Goal: Transaction & Acquisition: Subscribe to service/newsletter

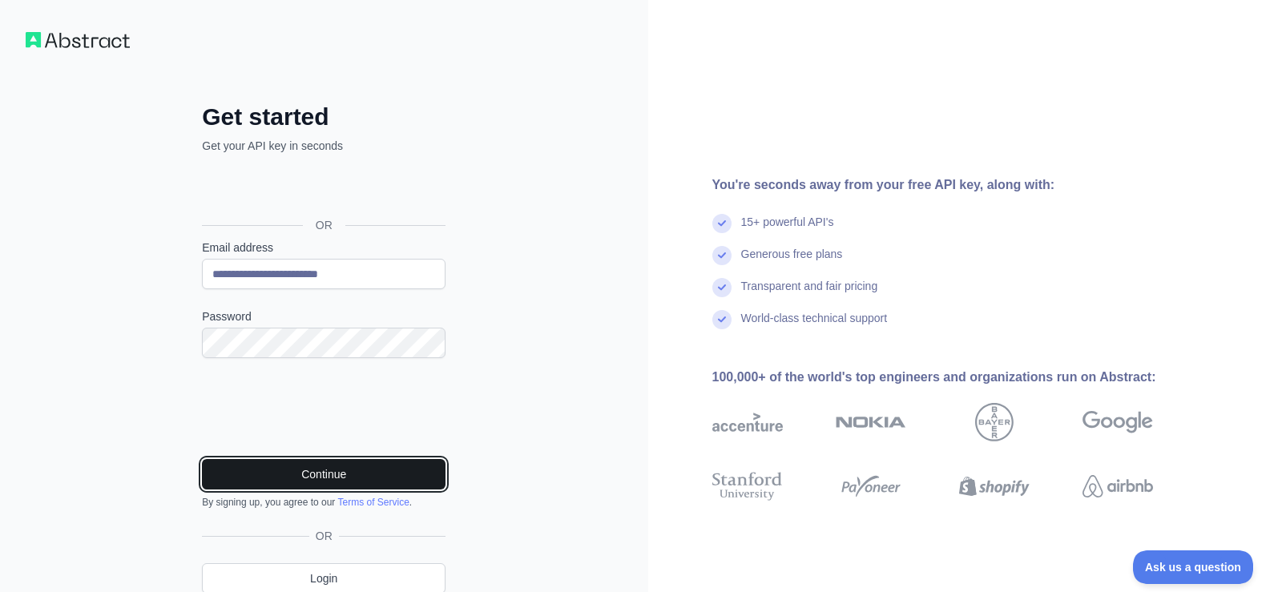
click at [322, 478] on button "Continue" at bounding box center [323, 474] width 243 height 30
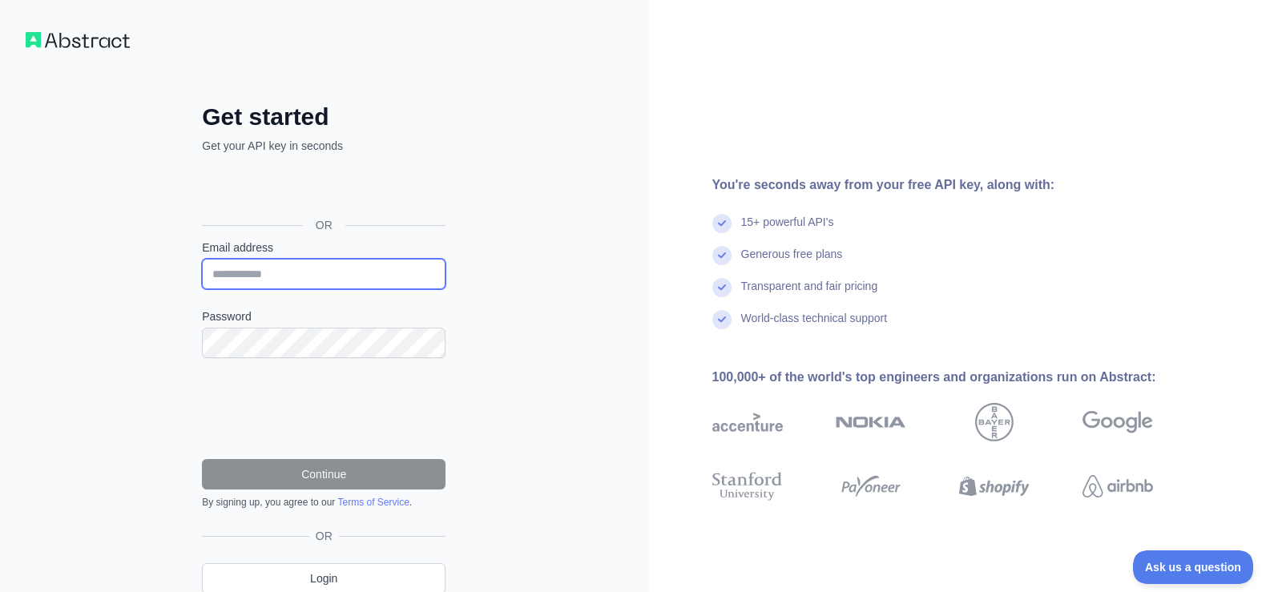
click at [292, 264] on input "Email address" at bounding box center [323, 274] width 243 height 30
click at [255, 276] on input "Email address" at bounding box center [323, 274] width 243 height 30
